Goal: Information Seeking & Learning: Learn about a topic

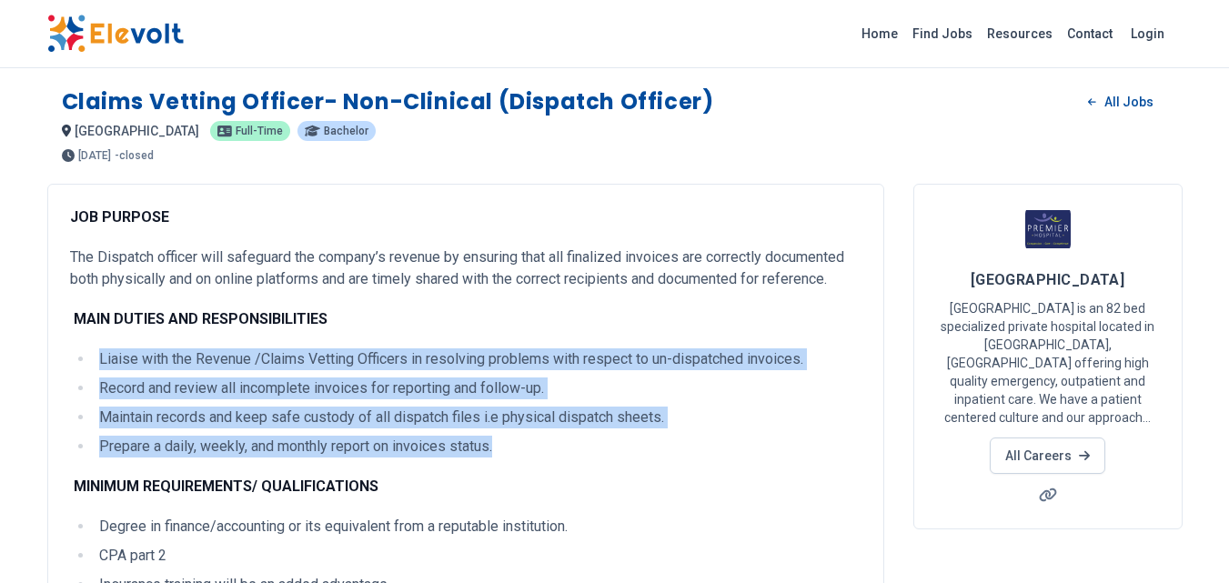
drag, startPoint x: 507, startPoint y: 446, endPoint x: 85, endPoint y: 356, distance: 432.3
click at [85, 356] on ul "Liaise with the Revenue /Claims Vetting Officers in resolving problems with res…" at bounding box center [465, 402] width 791 height 109
copy ul "Liaise with the Revenue /Claims Vetting Officers in resolving problems with res…"
drag, startPoint x: 494, startPoint y: 401, endPoint x: 250, endPoint y: 389, distance: 244.0
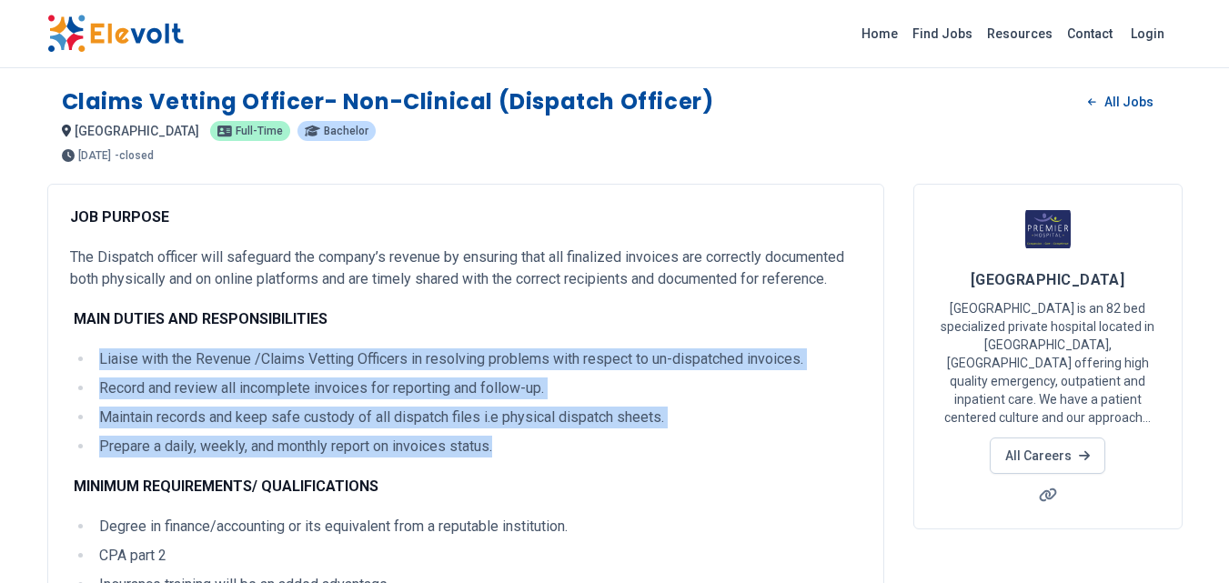
click at [493, 401] on ul "Liaise with the Revenue /Claims Vetting Officers in resolving problems with res…" at bounding box center [465, 402] width 791 height 109
click at [838, 356] on li "Liaise with the Revenue /Claims Vetting Officers in resolving problems with res…" at bounding box center [477, 359] width 767 height 22
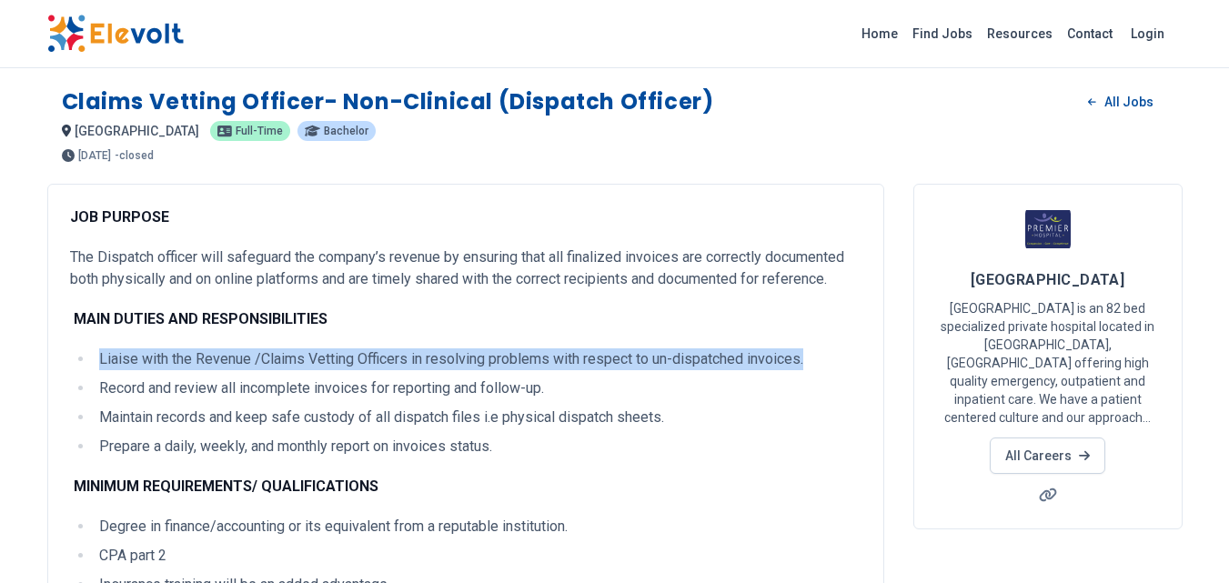
drag, startPoint x: 804, startPoint y: 357, endPoint x: 80, endPoint y: 365, distance: 723.9
click at [94, 365] on li "Liaise with the Revenue /Claims Vetting Officers in resolving problems with res…" at bounding box center [477, 359] width 767 height 22
copy li "Liaise with the Revenue /Claims Vetting Officers in resolving problems with res…"
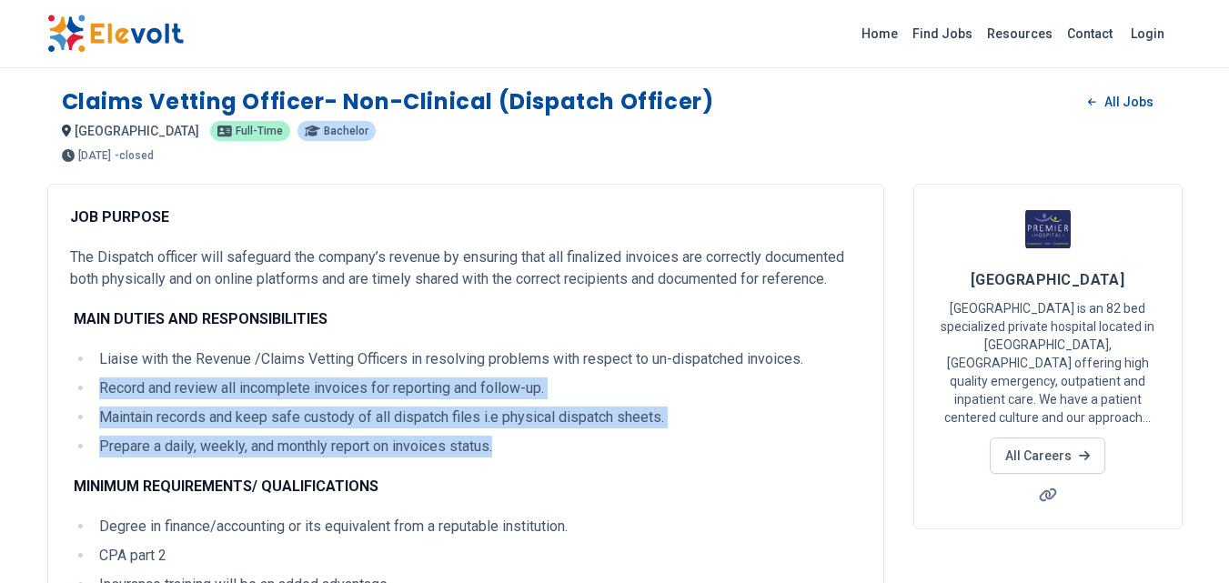
drag, startPoint x: 497, startPoint y: 449, endPoint x: 94, endPoint y: 378, distance: 409.0
click at [94, 378] on ul "Liaise with the Revenue /Claims Vetting Officers in resolving problems with res…" at bounding box center [465, 402] width 791 height 109
copy ul "Record and review all incomplete invoices for reporting and follow-up. Maintain…"
